Goal: Information Seeking & Learning: Check status

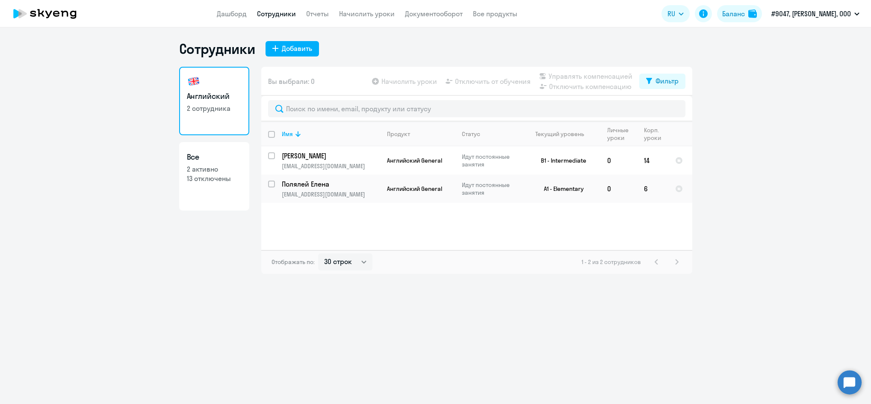
select select "30"
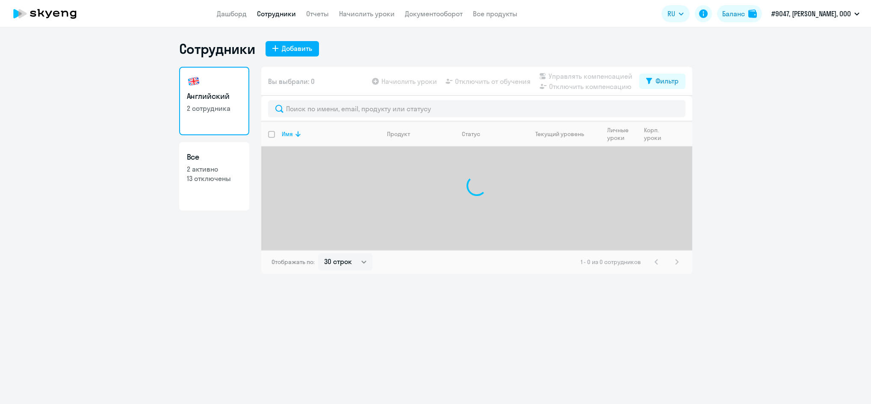
select select "30"
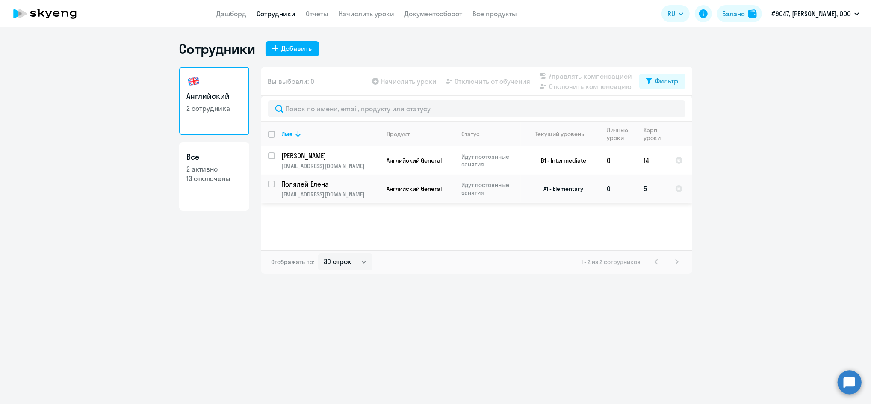
click at [646, 187] on td "5" at bounding box center [652, 188] width 31 height 28
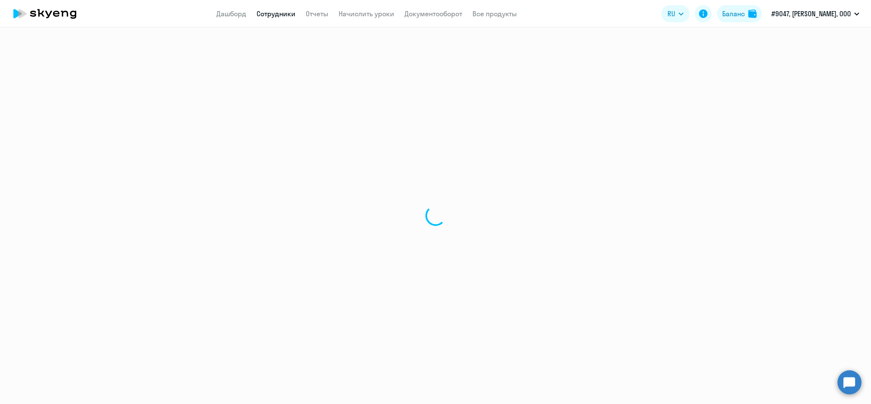
select select "english"
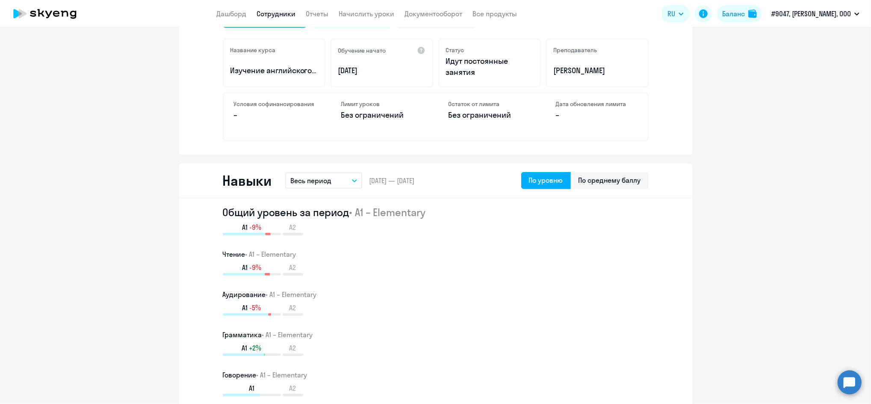
scroll to position [399, 0]
